Goal: Navigation & Orientation: Find specific page/section

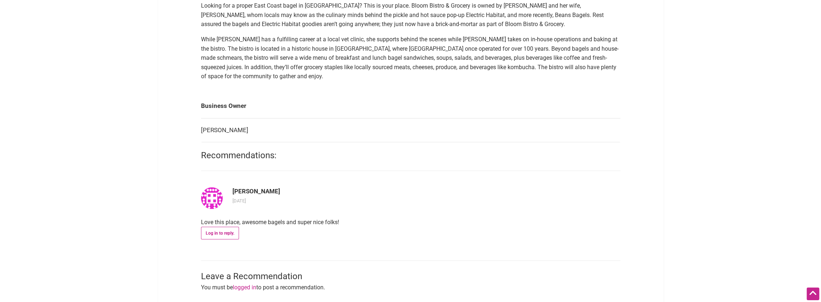
scroll to position [289, 0]
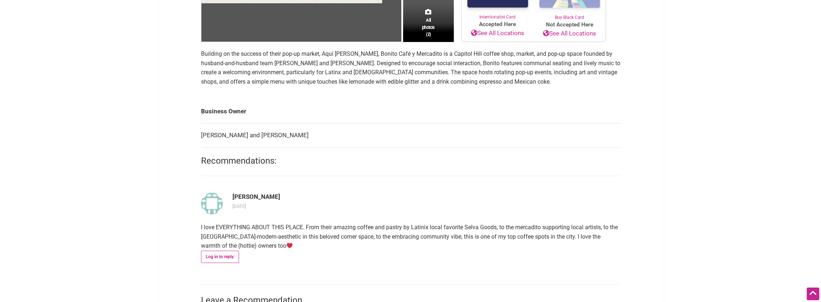
scroll to position [217, 0]
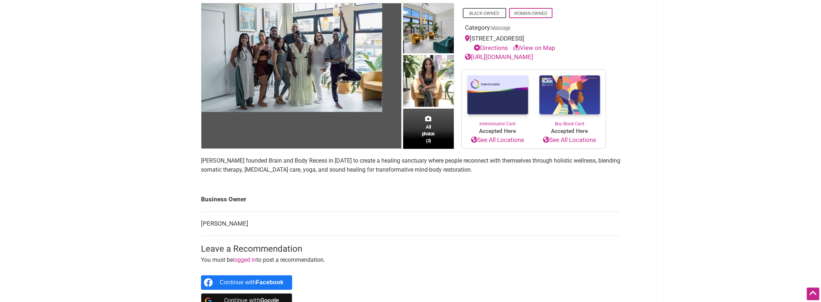
scroll to position [108, 0]
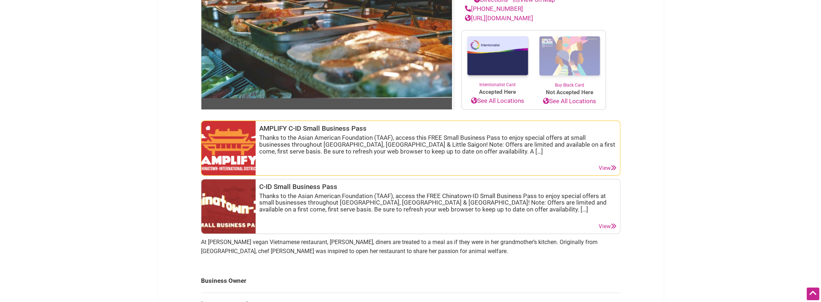
scroll to position [181, 0]
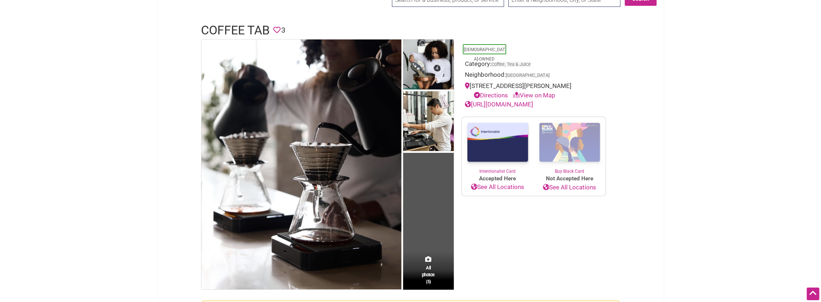
scroll to position [181, 0]
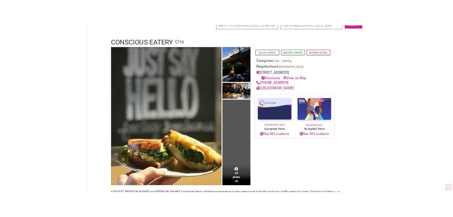
scroll to position [108, 0]
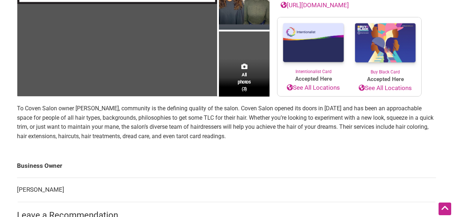
scroll to position [217, 0]
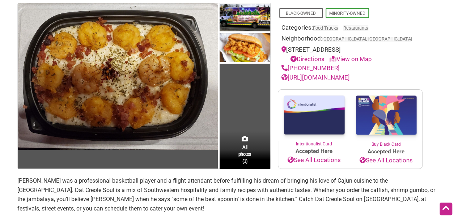
scroll to position [108, 0]
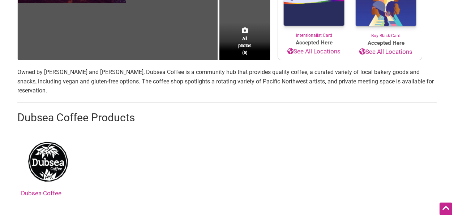
scroll to position [217, 0]
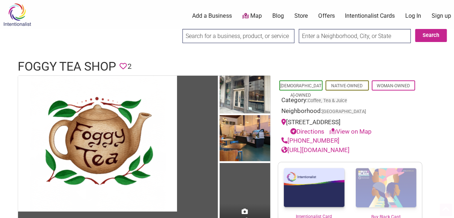
scroll to position [108, 0]
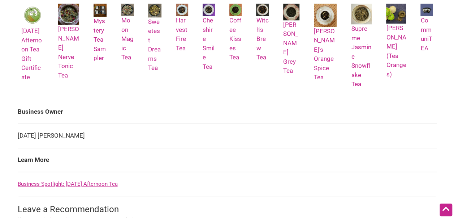
scroll to position [398, 0]
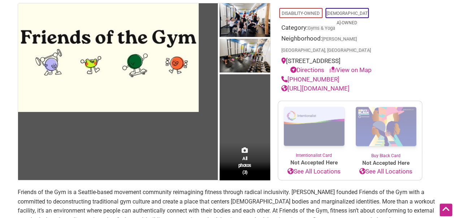
scroll to position [145, 0]
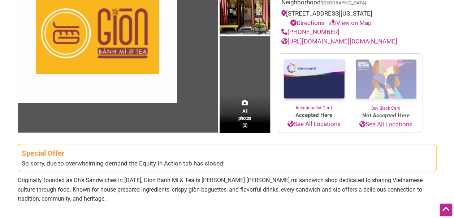
scroll to position [145, 0]
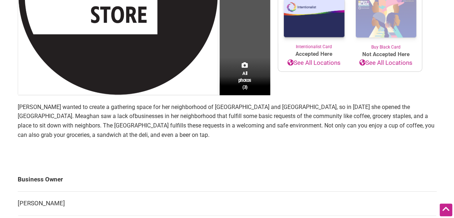
scroll to position [217, 0]
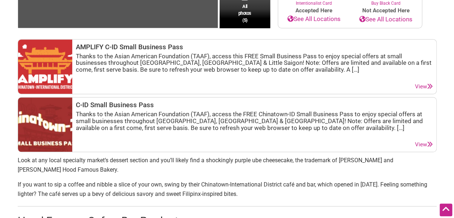
scroll to position [253, 0]
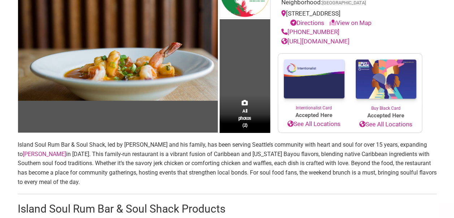
scroll to position [145, 0]
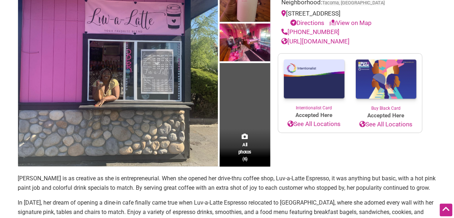
scroll to position [145, 0]
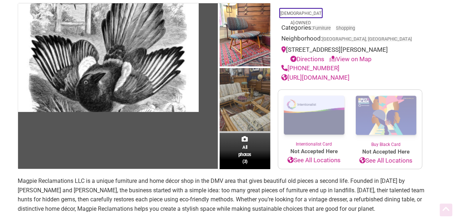
scroll to position [108, 0]
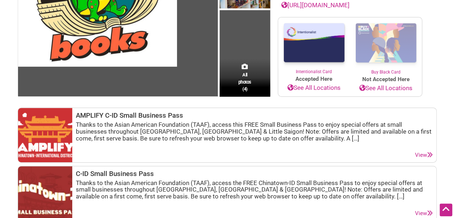
scroll to position [253, 0]
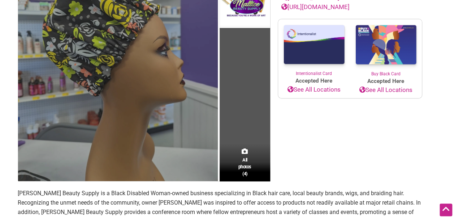
scroll to position [181, 0]
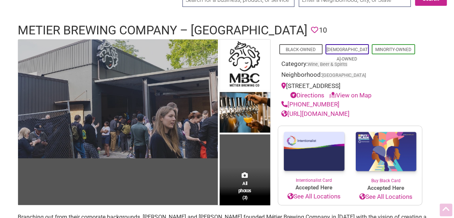
scroll to position [108, 0]
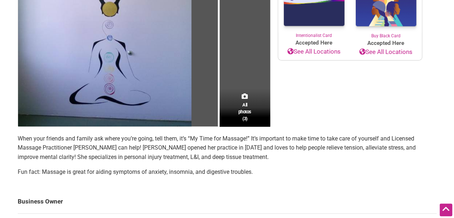
scroll to position [217, 0]
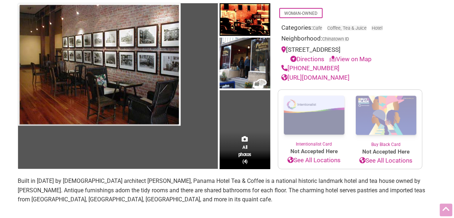
scroll to position [108, 0]
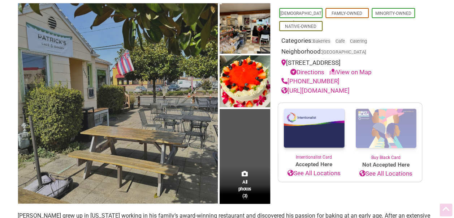
scroll to position [108, 0]
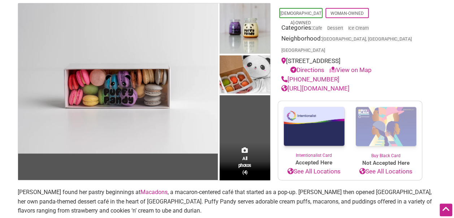
scroll to position [108, 0]
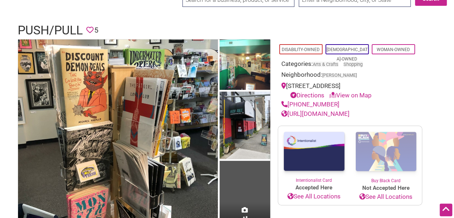
scroll to position [181, 0]
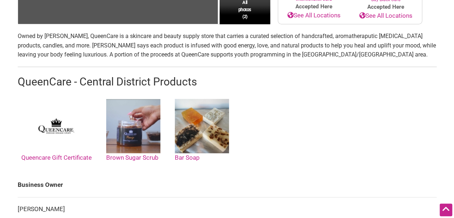
scroll to position [253, 0]
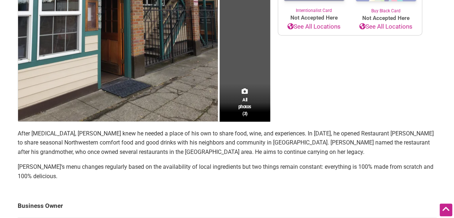
scroll to position [289, 0]
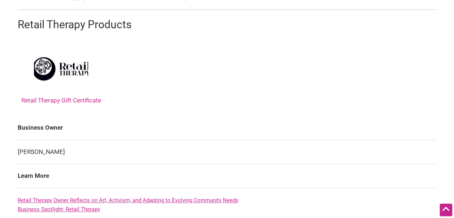
scroll to position [145, 0]
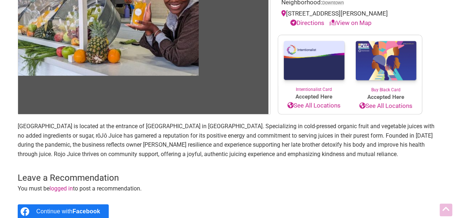
scroll to position [145, 0]
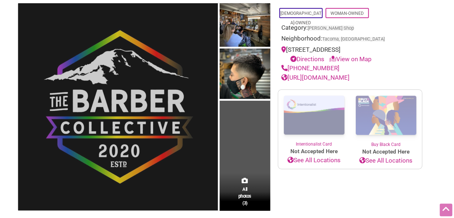
scroll to position [145, 0]
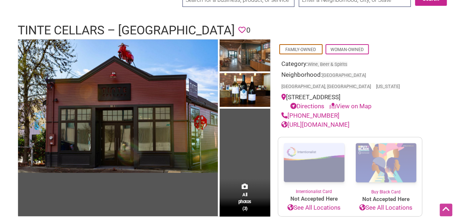
scroll to position [108, 0]
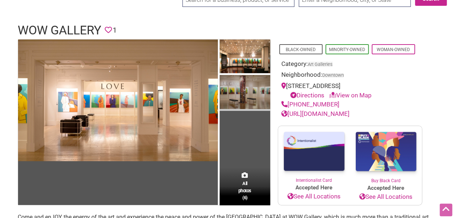
scroll to position [145, 0]
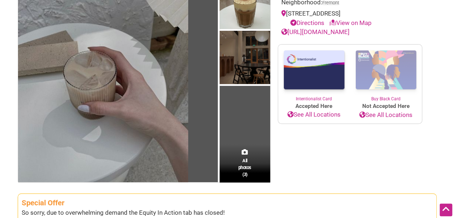
scroll to position [181, 0]
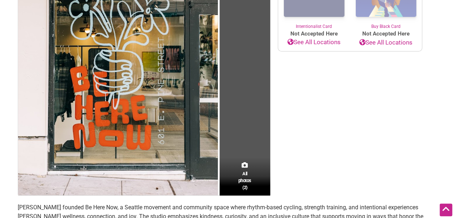
scroll to position [253, 0]
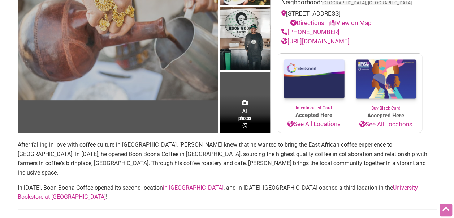
scroll to position [145, 0]
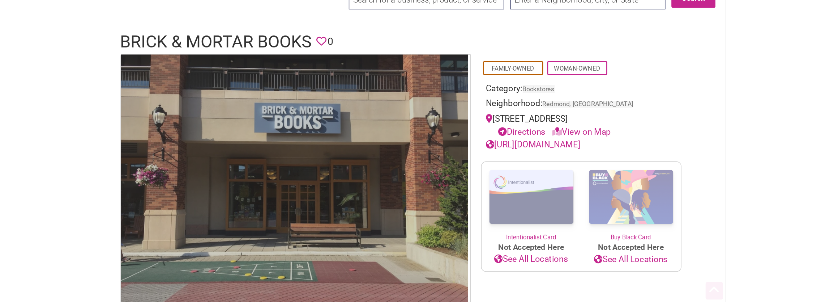
scroll to position [108, 0]
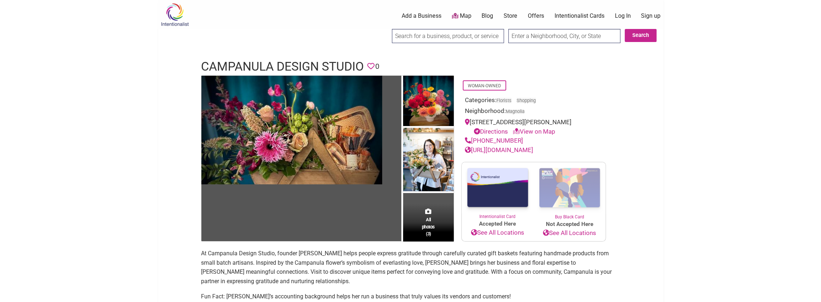
scroll to position [36, 0]
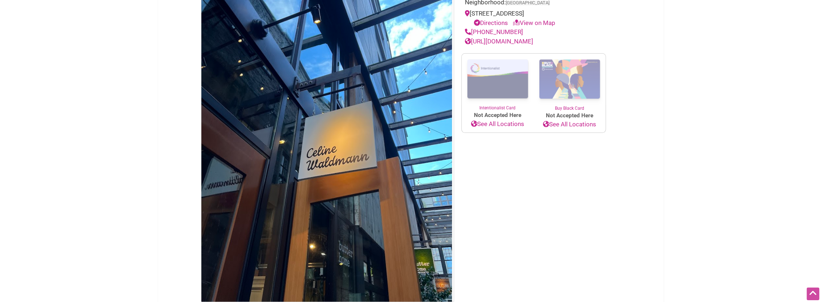
scroll to position [217, 0]
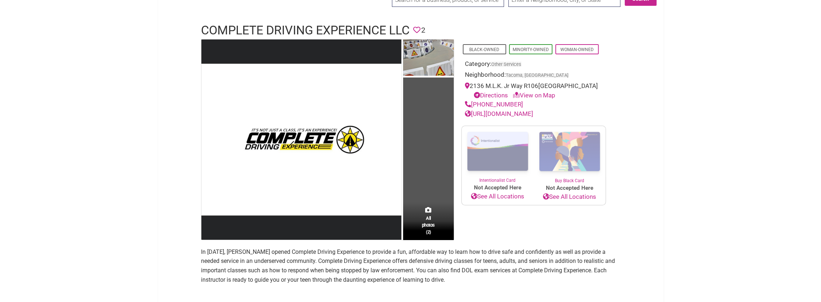
scroll to position [72, 0]
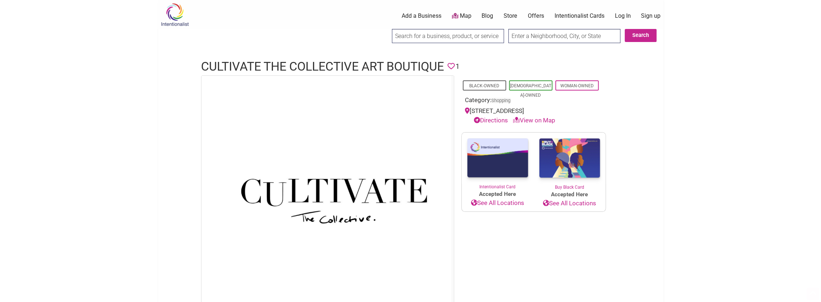
scroll to position [72, 0]
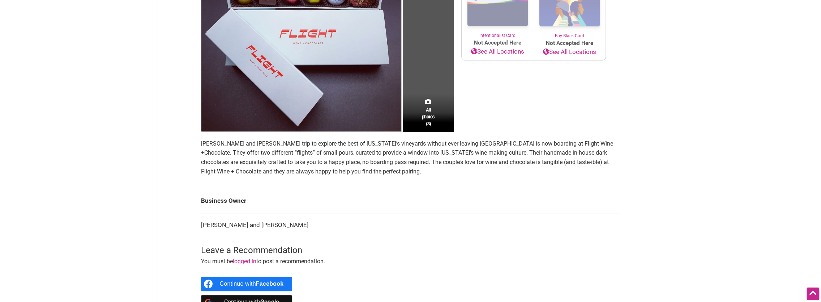
scroll to position [217, 0]
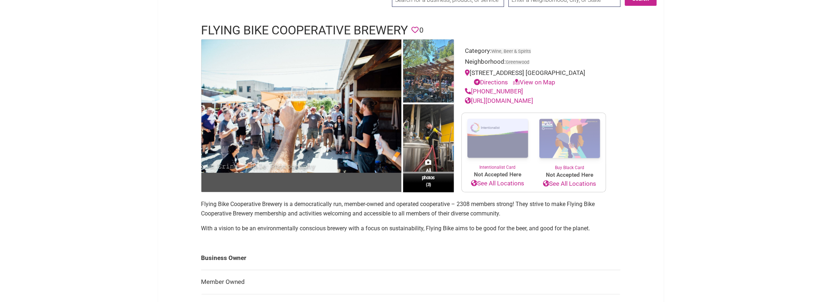
scroll to position [72, 0]
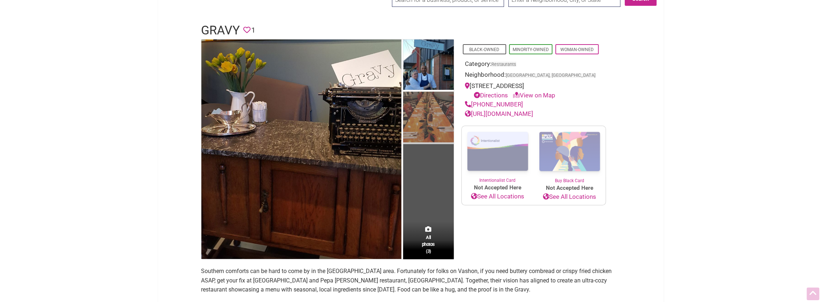
scroll to position [108, 0]
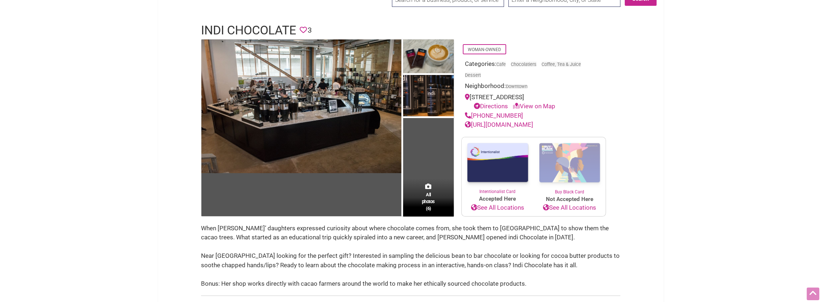
scroll to position [72, 0]
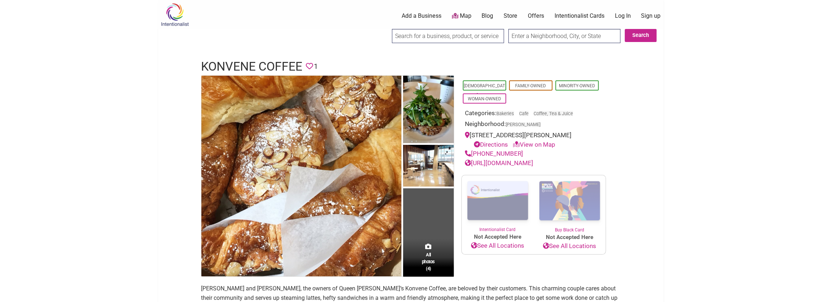
scroll to position [36, 0]
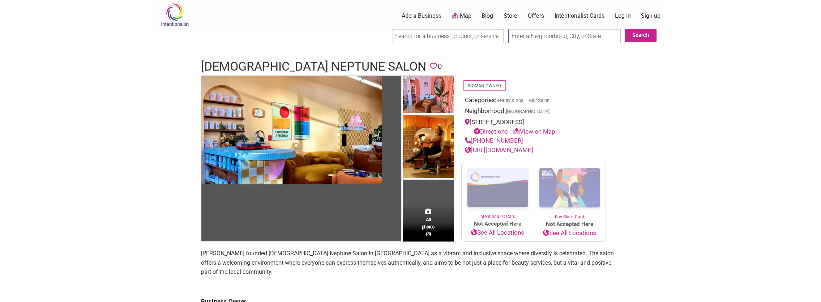
scroll to position [72, 0]
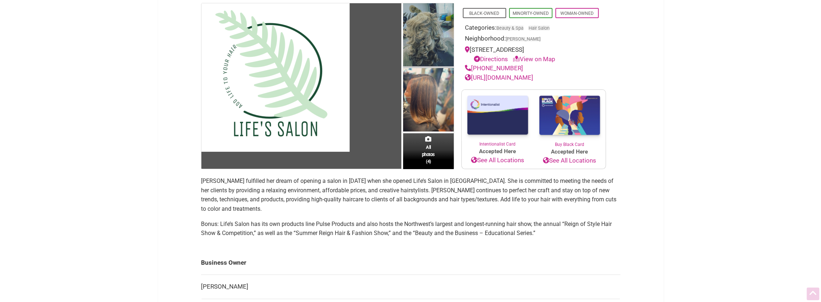
scroll to position [108, 0]
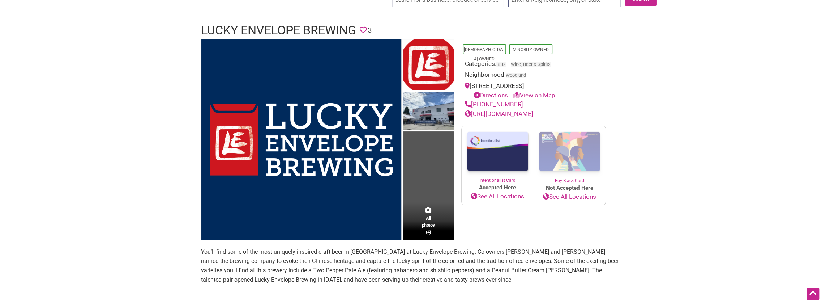
scroll to position [72, 0]
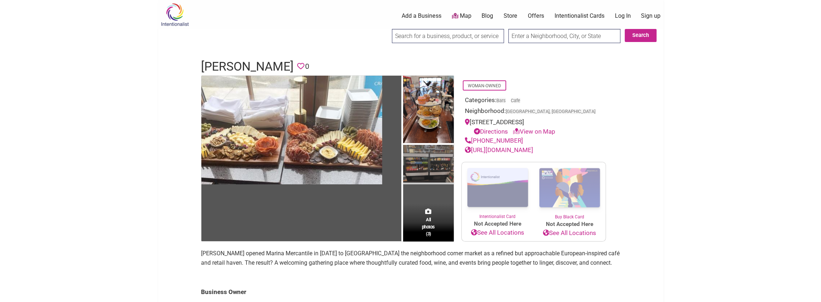
scroll to position [72, 0]
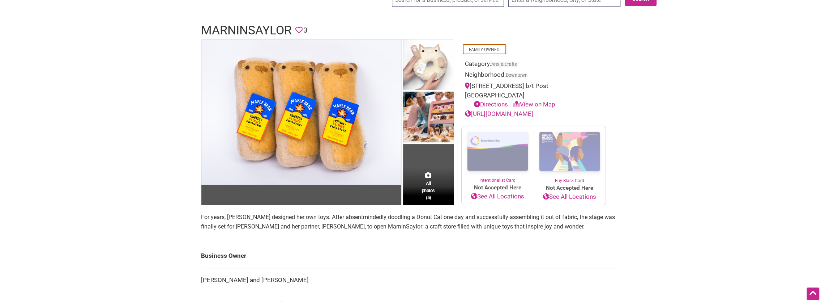
scroll to position [72, 0]
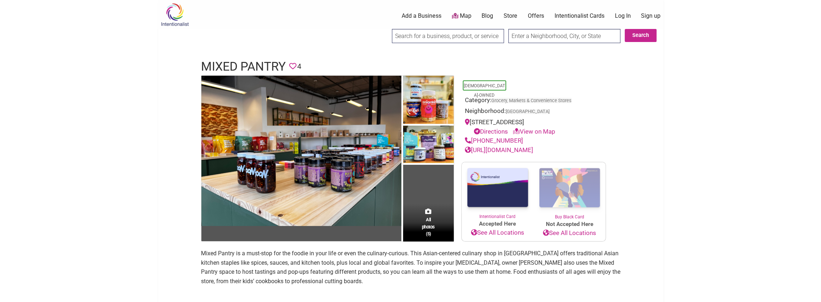
scroll to position [36, 0]
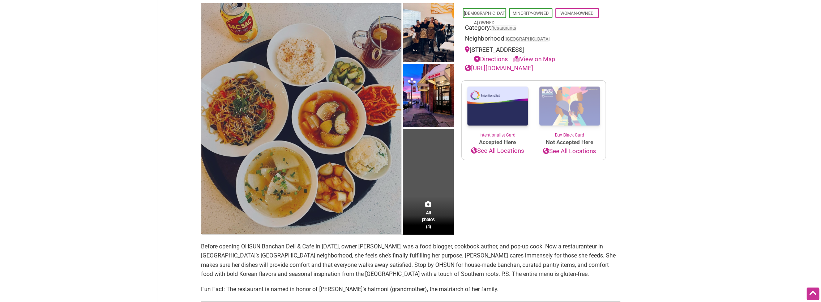
scroll to position [108, 0]
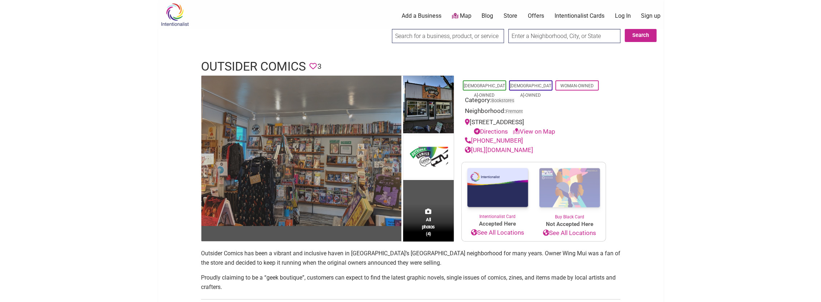
scroll to position [72, 0]
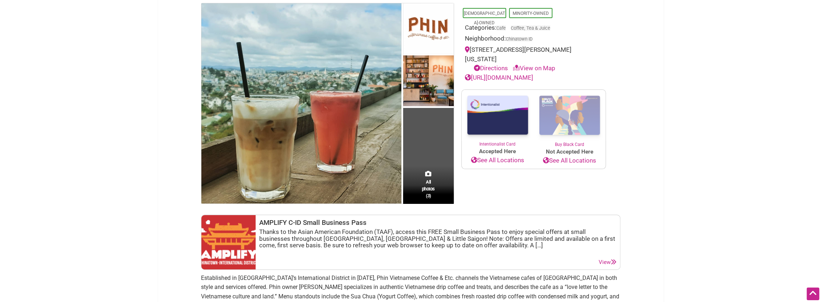
scroll to position [145, 0]
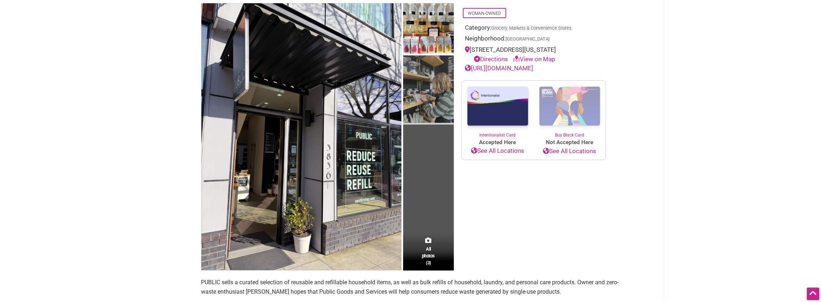
scroll to position [145, 0]
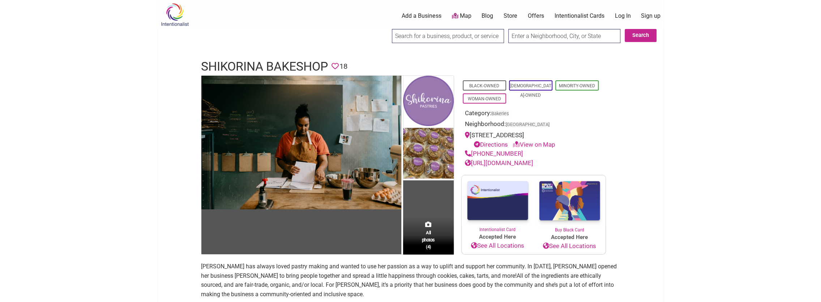
scroll to position [36, 0]
